Goal: Information Seeking & Learning: Learn about a topic

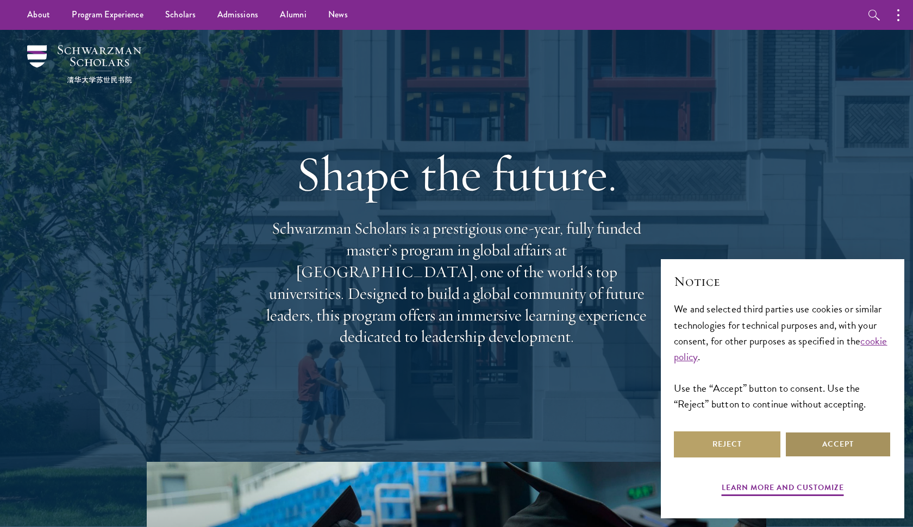
click at [815, 442] on button "Accept" at bounding box center [837, 444] width 106 height 26
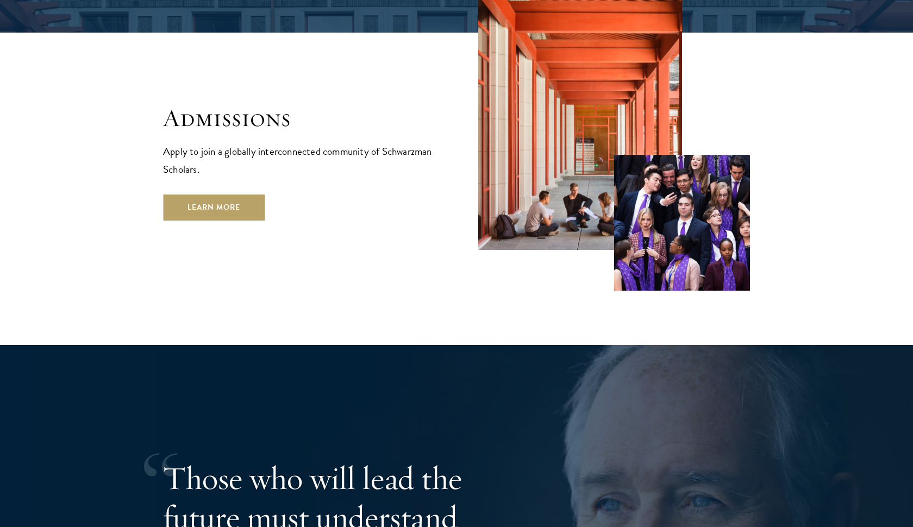
scroll to position [1918, 0]
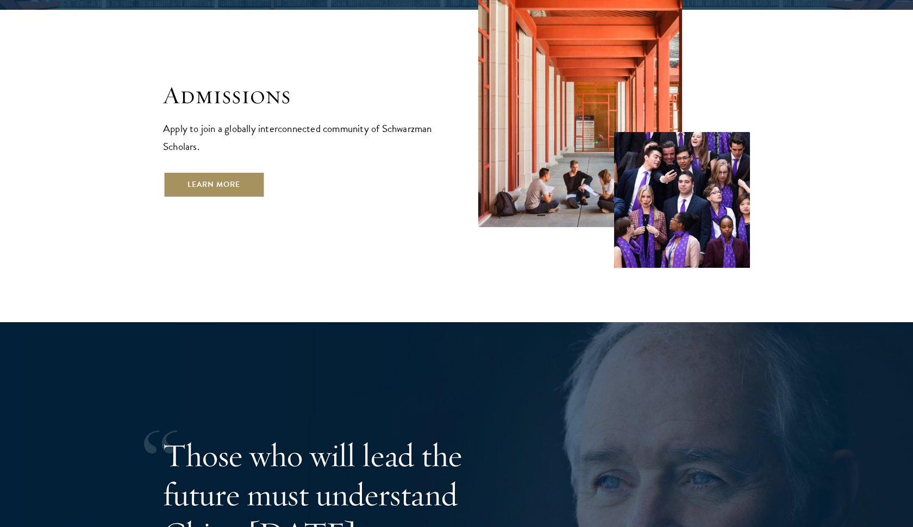
click at [245, 172] on link "Learn More" at bounding box center [214, 185] width 102 height 26
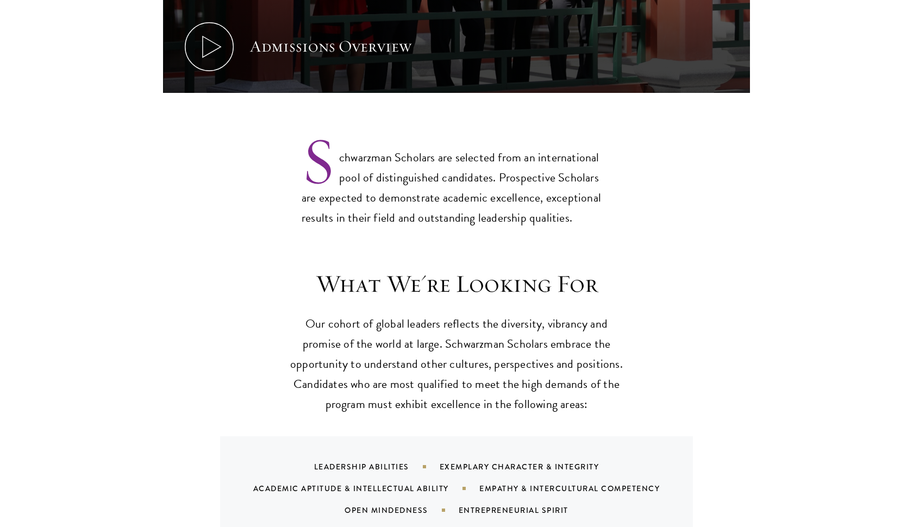
scroll to position [919, 0]
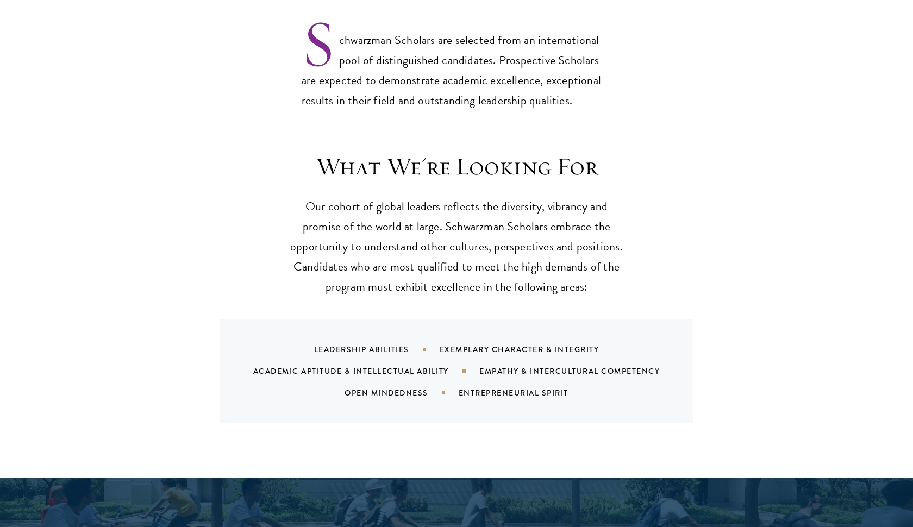
click at [353, 338] on div "Leadership Abilities Exemplary Character & Integrity Academic Aptitude & Intell…" at bounding box center [470, 370] width 447 height 65
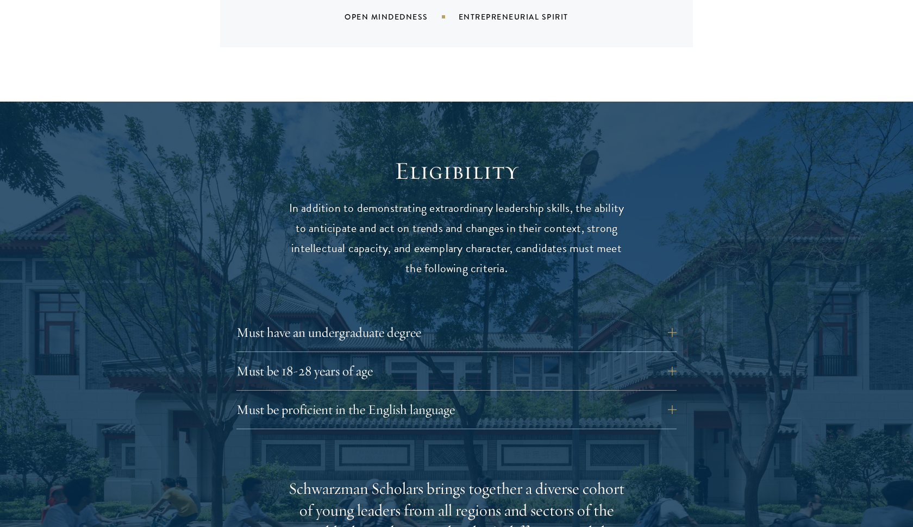
scroll to position [1326, 0]
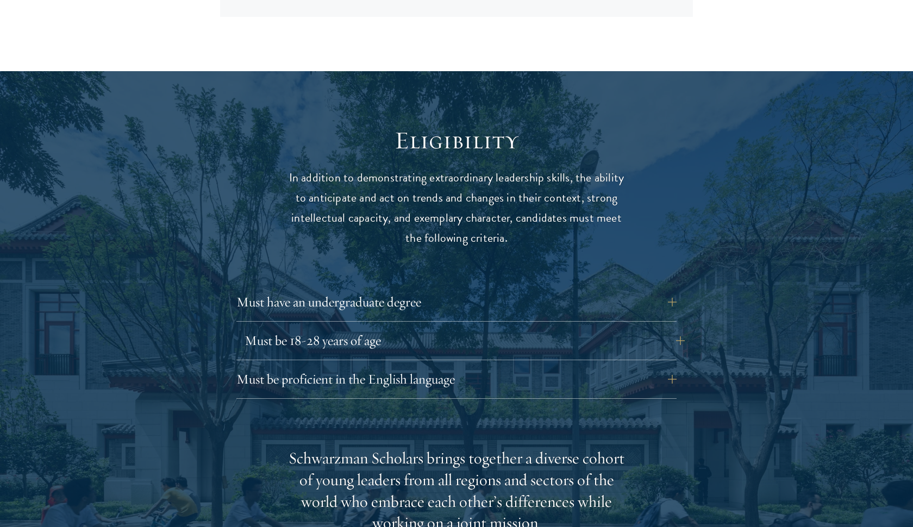
click at [361, 328] on button "Must be 18-28 years of age" at bounding box center [464, 341] width 440 height 26
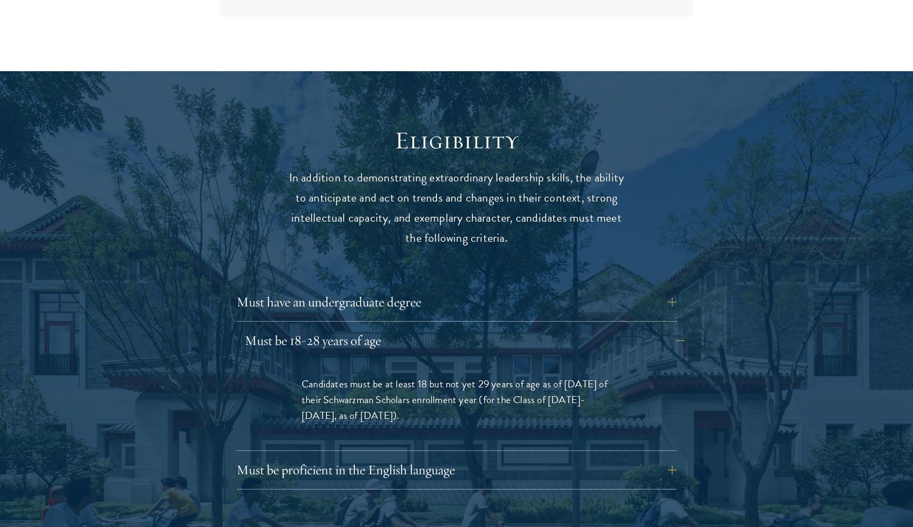
click at [361, 328] on button "Must be 18-28 years of age" at bounding box center [464, 341] width 440 height 26
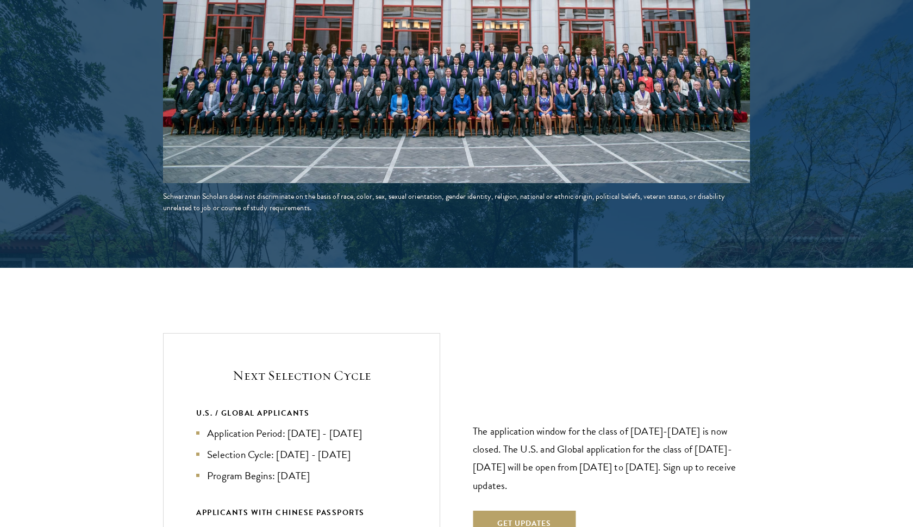
scroll to position [2276, 0]
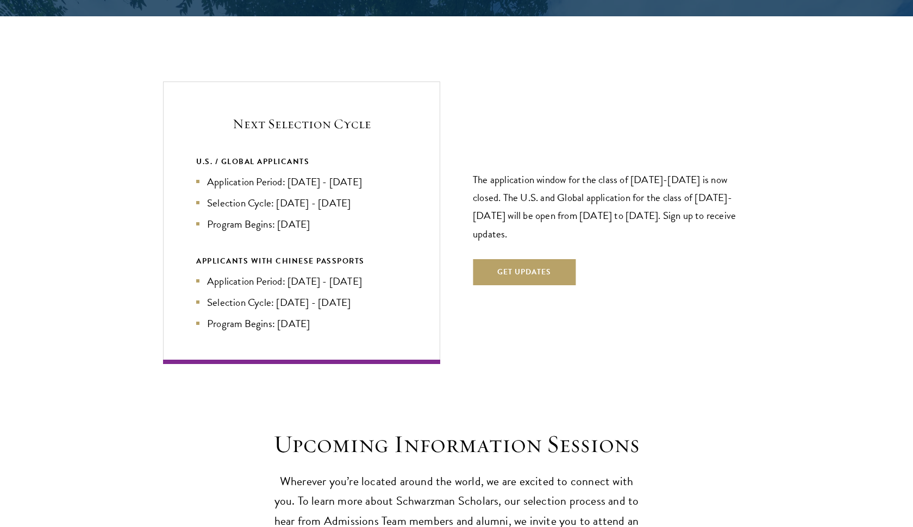
drag, startPoint x: 291, startPoint y: 148, endPoint x: 397, endPoint y: 154, distance: 105.6
click at [397, 174] on li "Application Period: Apr 2026 - Sep 2026" at bounding box center [301, 182] width 211 height 16
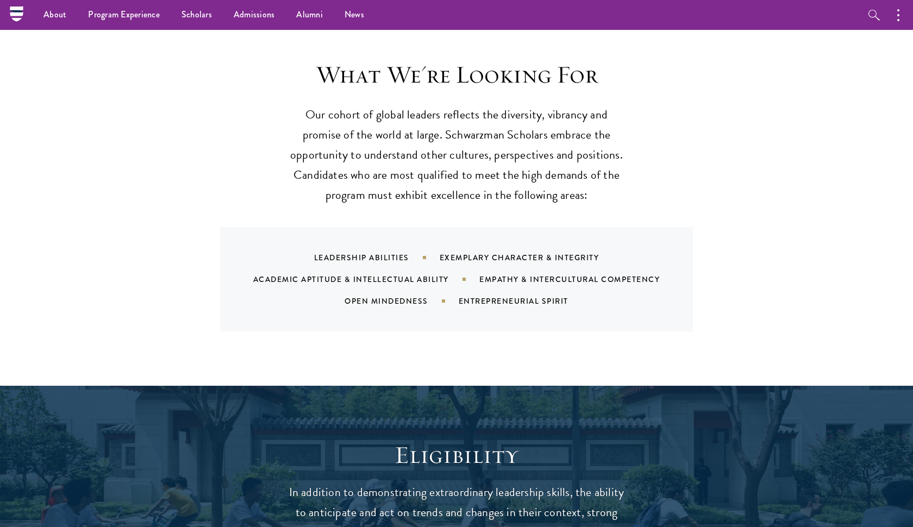
scroll to position [1267, 0]
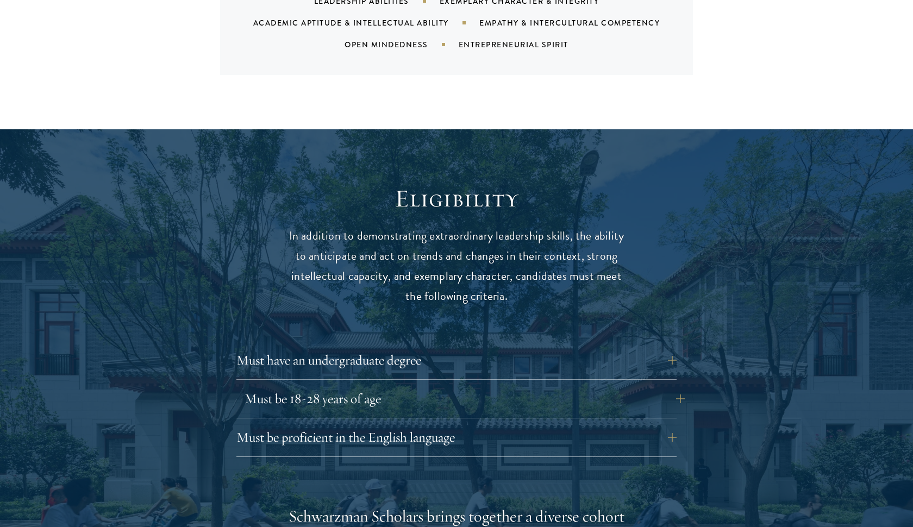
click at [367, 386] on button "Must be 18-28 years of age" at bounding box center [464, 399] width 440 height 26
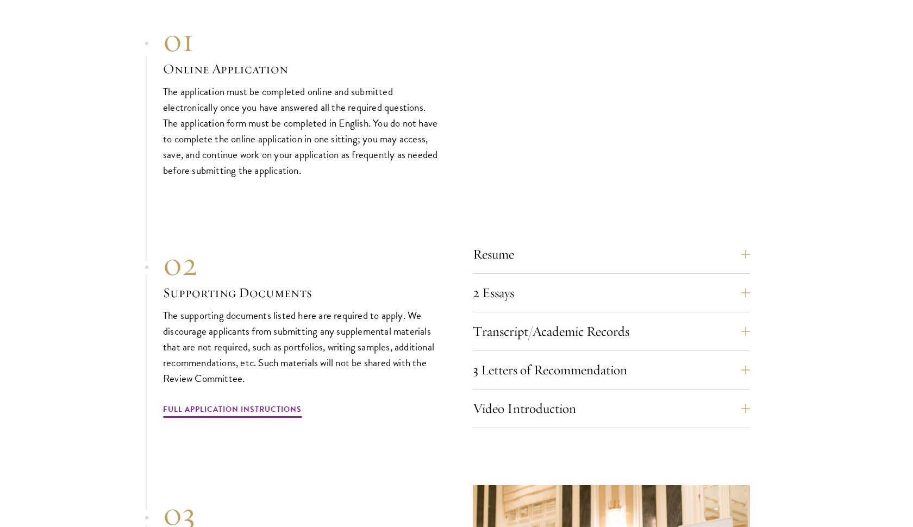
scroll to position [3338, 0]
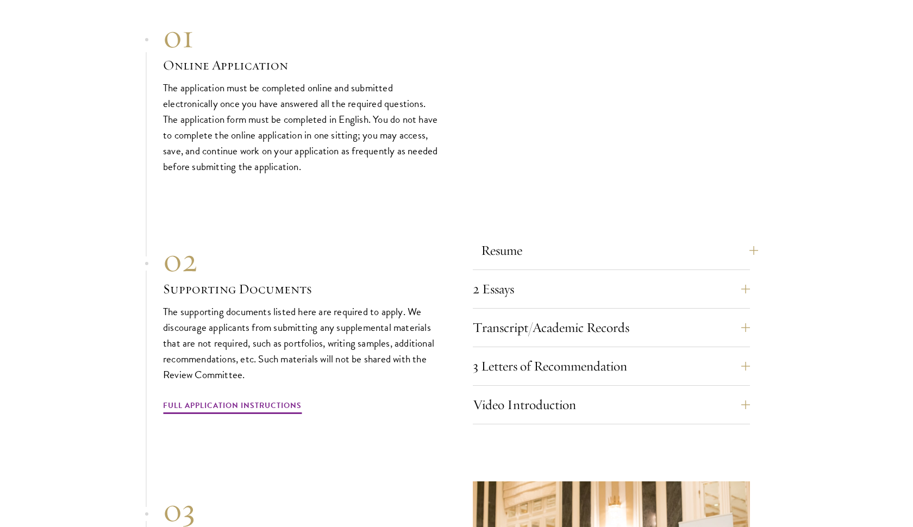
click at [530, 237] on button "Resume" at bounding box center [619, 250] width 277 height 26
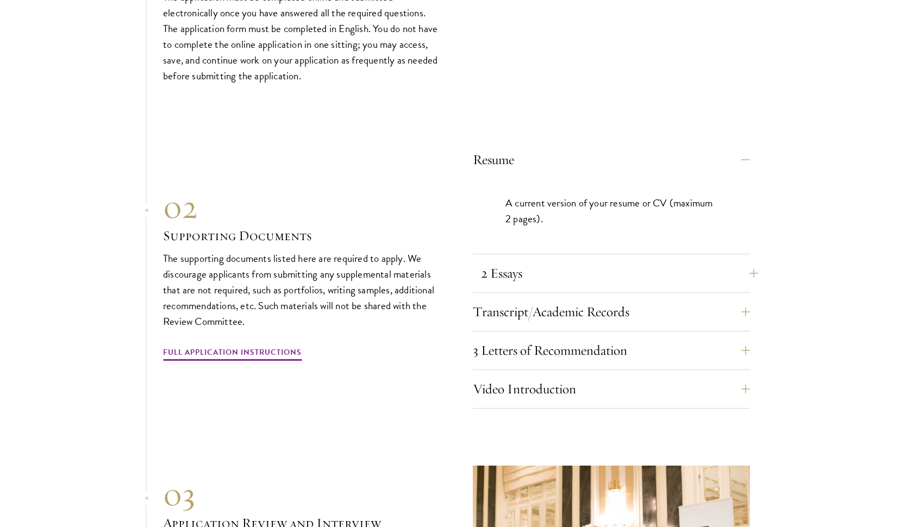
click at [515, 260] on button "2 Essays" at bounding box center [619, 273] width 277 height 26
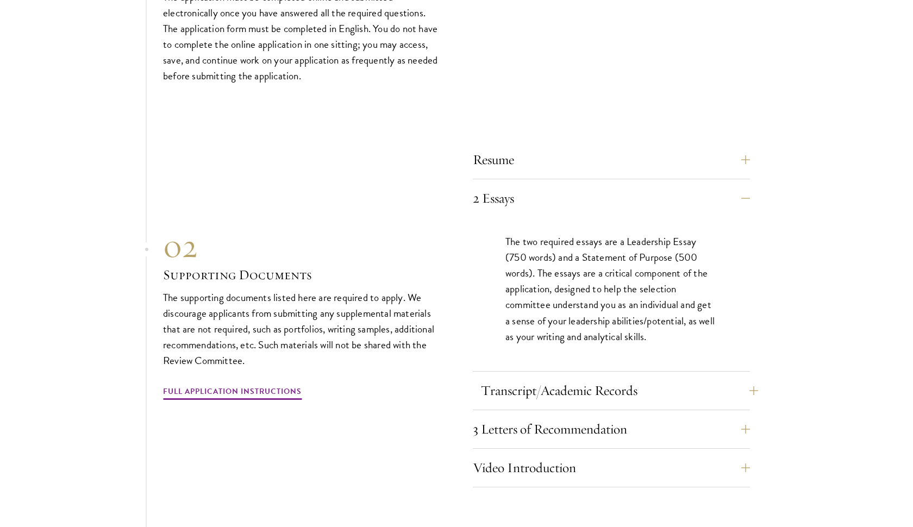
click at [531, 378] on button "Transcript/Academic Records" at bounding box center [619, 391] width 277 height 26
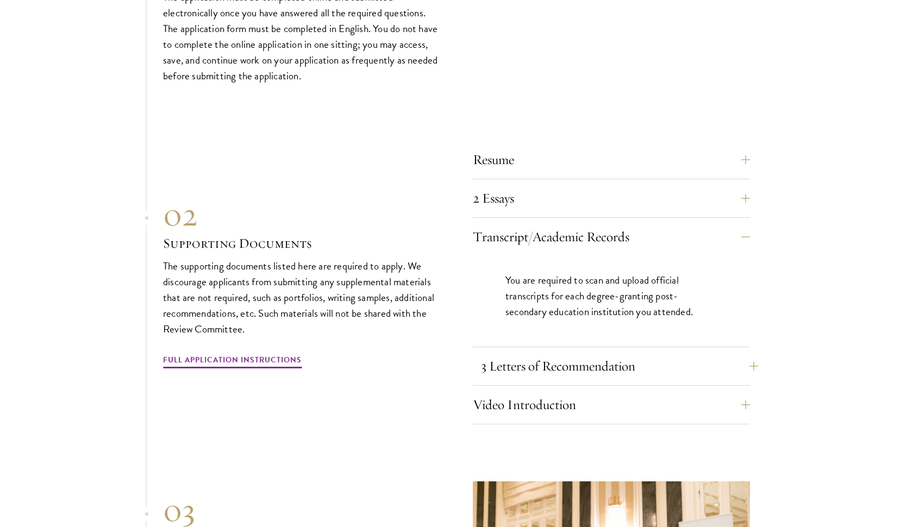
click at [529, 353] on button "3 Letters of Recommendation" at bounding box center [619, 366] width 277 height 26
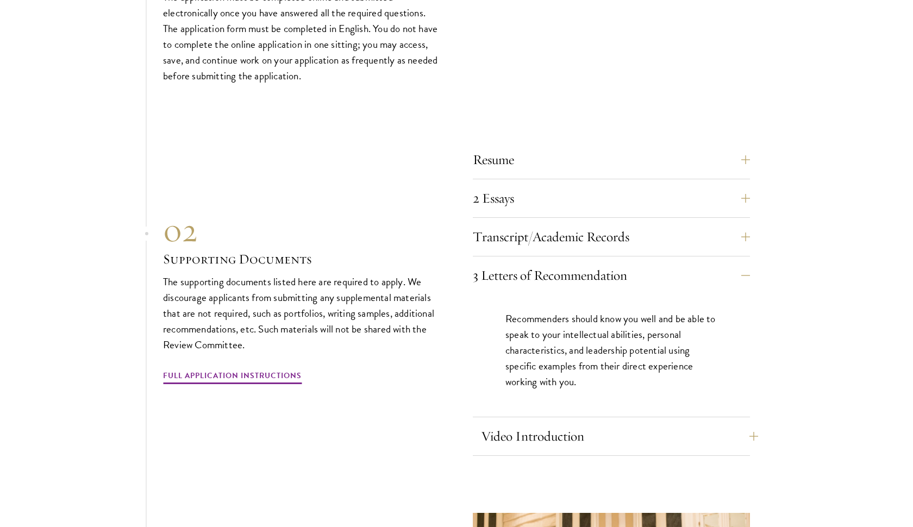
click at [518, 423] on button "Video Introduction" at bounding box center [619, 436] width 277 height 26
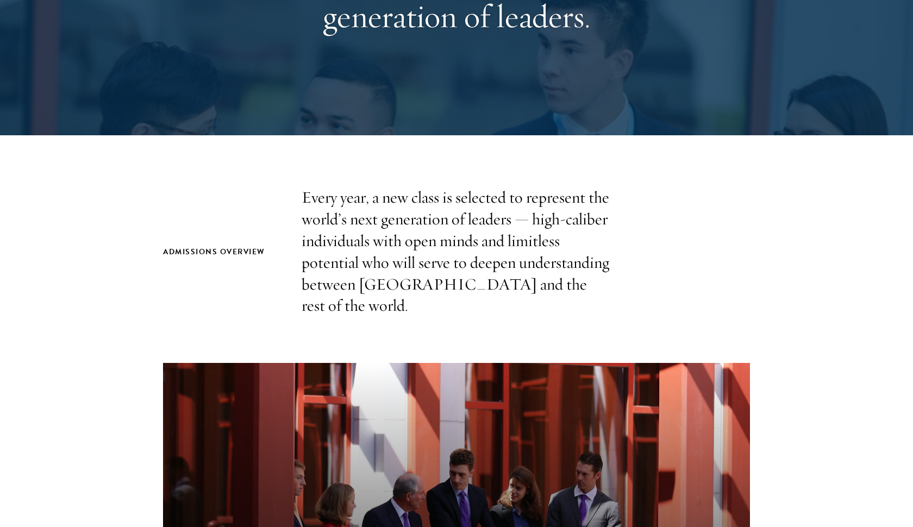
scroll to position [462, 0]
